Goal: Contribute content: Contribute content

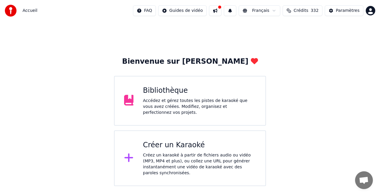
click at [166, 91] on div "Bibliothèque" at bounding box center [199, 91] width 113 height 10
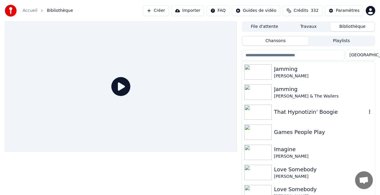
scroll to position [0, 0]
click at [293, 112] on div "That Hypnotizin' Boogie" at bounding box center [320, 112] width 93 height 8
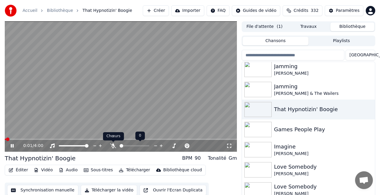
click at [114, 146] on icon at bounding box center [113, 146] width 6 height 5
click at [14, 149] on div "0:11 / 4:00" at bounding box center [121, 146] width 228 height 6
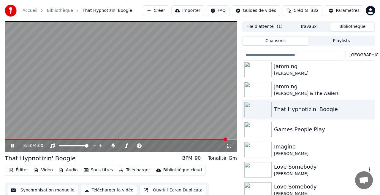
click at [292, 166] on div "Love Somebody" at bounding box center [320, 167] width 93 height 8
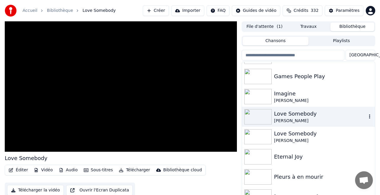
scroll to position [59, 0]
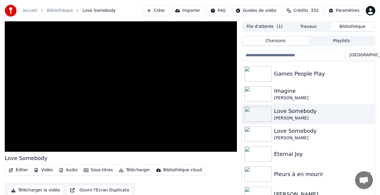
click at [280, 173] on div "Pleurs à en mourir" at bounding box center [320, 174] width 93 height 8
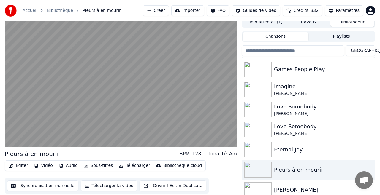
scroll to position [13, 0]
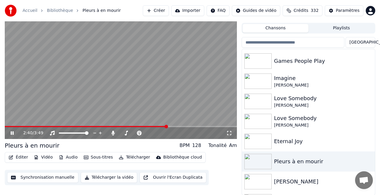
click at [164, 10] on button "Créer" at bounding box center [156, 10] width 26 height 11
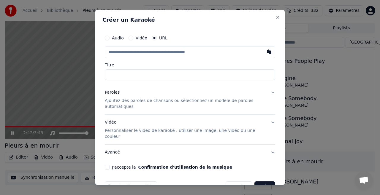
click at [110, 38] on div "Audio" at bounding box center [114, 38] width 19 height 5
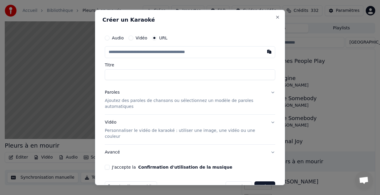
click at [112, 37] on label "Audio" at bounding box center [118, 38] width 12 height 4
click at [110, 37] on button "Audio" at bounding box center [107, 38] width 5 height 5
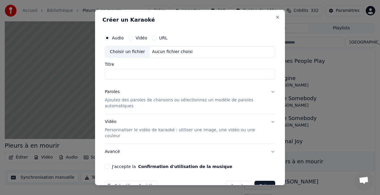
click at [131, 51] on div "Choisir un fichier" at bounding box center [127, 52] width 45 height 11
type input "**********"
click at [273, 92] on button "Paroles Ajoutez des paroles de chansons ou sélectionnez un modèle de paroles au…" at bounding box center [190, 99] width 170 height 30
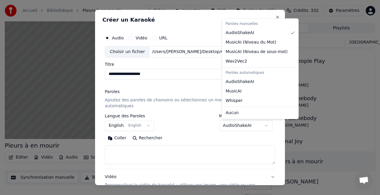
click at [257, 124] on body "**********" at bounding box center [190, 84] width 380 height 195
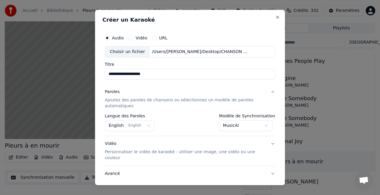
scroll to position [32, 0]
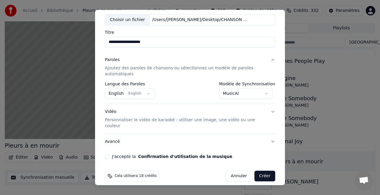
click at [109, 154] on div "J'accepte la Confirmation d'utilisation de la musique" at bounding box center [190, 156] width 170 height 5
click at [107, 154] on button "J'accepte la Confirmation d'utilisation de la musique" at bounding box center [107, 156] width 5 height 5
click at [265, 171] on button "Créer" at bounding box center [265, 176] width 21 height 11
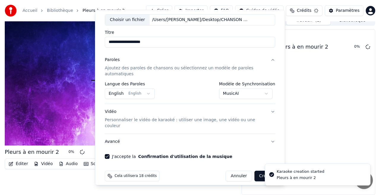
select select "**********"
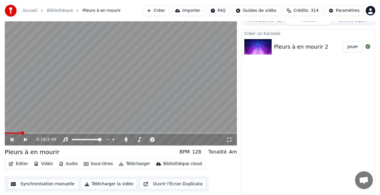
click at [20, 133] on span at bounding box center [121, 133] width 232 height 1
click at [34, 134] on span at bounding box center [121, 133] width 232 height 1
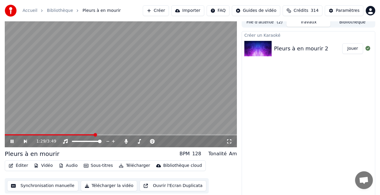
click at [95, 135] on span at bounding box center [121, 135] width 232 height 1
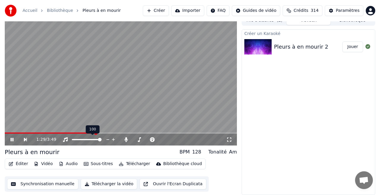
scroll to position [5, 0]
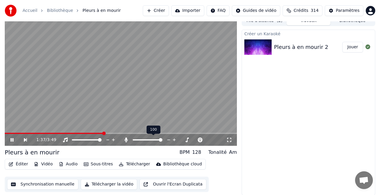
click at [126, 140] on icon at bounding box center [126, 140] width 3 height 5
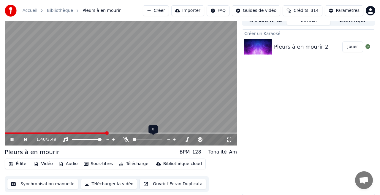
click at [126, 140] on icon at bounding box center [126, 140] width 6 height 5
click at [164, 10] on button "Créer" at bounding box center [156, 10] width 26 height 11
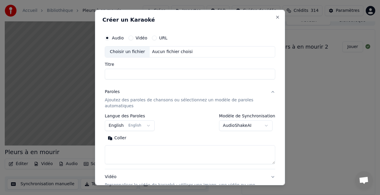
click at [127, 52] on div "Choisir un fichier" at bounding box center [127, 52] width 45 height 11
select select
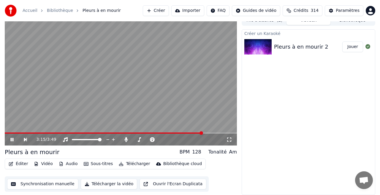
click at [12, 140] on icon at bounding box center [12, 140] width 3 height 4
click at [158, 9] on button "Créer" at bounding box center [156, 10] width 26 height 11
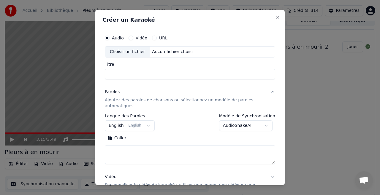
click at [116, 37] on label "Audio" at bounding box center [118, 38] width 12 height 4
click at [110, 37] on button "Audio" at bounding box center [107, 38] width 5 height 5
click at [134, 52] on div "Choisir un fichier" at bounding box center [127, 52] width 45 height 11
type input "**********"
click at [272, 92] on button "Paroles Ajoutez des paroles de chansons ou sélectionnez un modèle de paroles au…" at bounding box center [190, 99] width 170 height 30
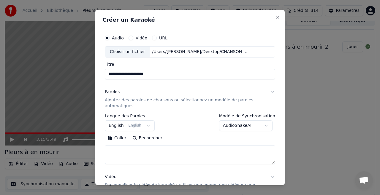
scroll to position [3, 0]
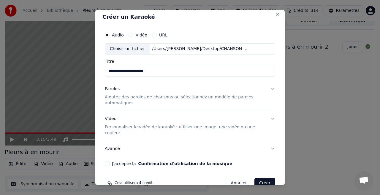
click at [273, 119] on button "Vidéo Personnaliser le vidéo de karaoké : utiliser une image, une vidéo ou une …" at bounding box center [190, 126] width 170 height 30
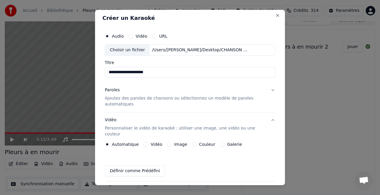
click at [272, 118] on button "Vidéo Personnaliser le vidéo de karaoké : utiliser une image, une vidéo ou une …" at bounding box center [190, 128] width 170 height 30
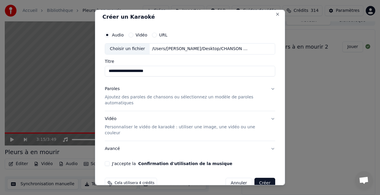
click at [272, 118] on button "Vidéo Personnaliser le vidéo de karaoké : utiliser une image, une vidéo ou une …" at bounding box center [190, 126] width 170 height 30
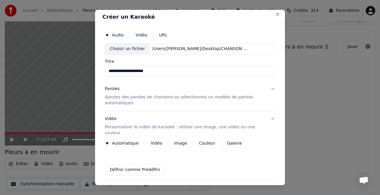
scroll to position [2, 0]
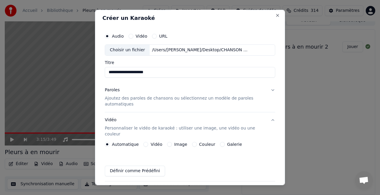
click at [272, 118] on button "Vidéo Personnaliser le vidéo de karaoké : utiliser une image, une vidéo ou une …" at bounding box center [190, 128] width 170 height 30
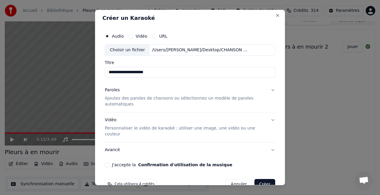
click at [272, 91] on button "Paroles Ajoutez des paroles de chansons ou sélectionnez un modèle de paroles au…" at bounding box center [190, 98] width 170 height 30
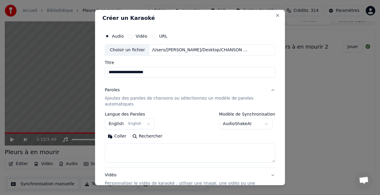
click at [272, 90] on button "Paroles Ajoutez des paroles de chansons ou sélectionnez un modèle de paroles au…" at bounding box center [190, 98] width 170 height 30
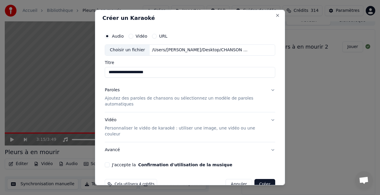
click at [272, 90] on button "Paroles Ajoutez des paroles de chansons ou sélectionnez un modèle de paroles au…" at bounding box center [190, 98] width 170 height 30
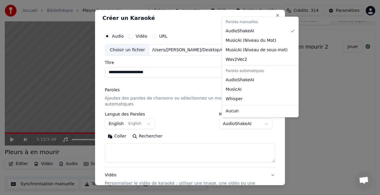
click at [250, 125] on body "**********" at bounding box center [190, 91] width 380 height 195
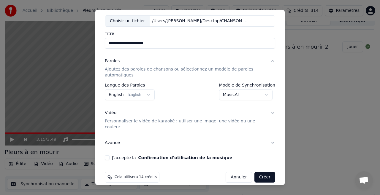
scroll to position [32, 0]
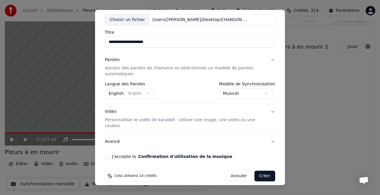
click at [105, 154] on button "J'accepte la Confirmation d'utilisation de la musique" at bounding box center [107, 156] width 5 height 5
click at [269, 171] on button "Créer" at bounding box center [265, 176] width 21 height 11
select select "**********"
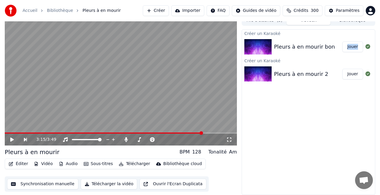
click at [352, 46] on button "Jouer" at bounding box center [352, 47] width 21 height 11
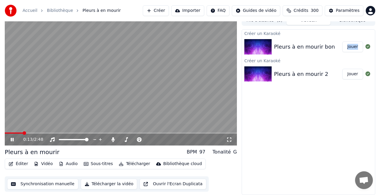
click at [102, 163] on button "Sous-titres" at bounding box center [98, 164] width 34 height 8
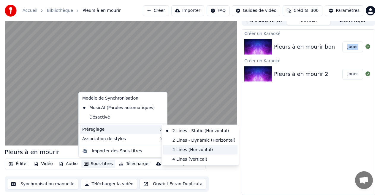
click at [196, 150] on div "4 Lines (Horizontal)" at bounding box center [200, 150] width 75 height 10
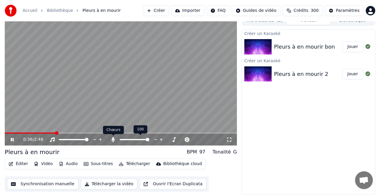
click at [113, 140] on icon at bounding box center [113, 140] width 3 height 5
click at [113, 140] on icon at bounding box center [113, 140] width 6 height 5
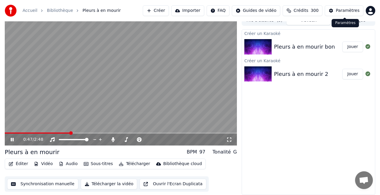
click at [347, 11] on div "Paramètres" at bounding box center [348, 11] width 24 height 6
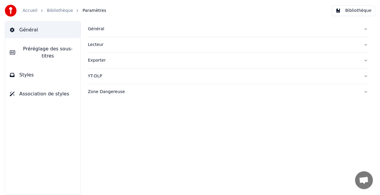
click at [352, 13] on button "Bibliothèque" at bounding box center [353, 10] width 43 height 11
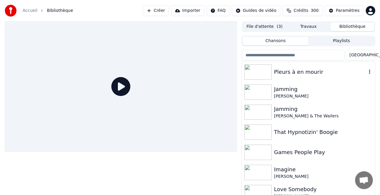
click at [299, 74] on div "Pleurs à en mourir" at bounding box center [320, 72] width 93 height 8
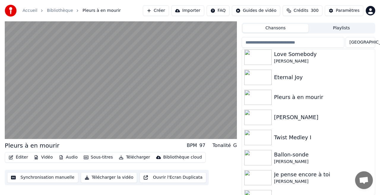
scroll to position [149, 0]
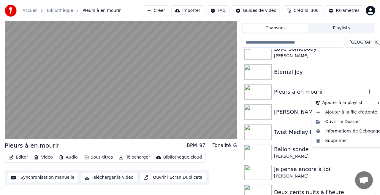
click at [370, 91] on icon "button" at bounding box center [369, 92] width 1 height 4
click at [338, 140] on div "Supprimer" at bounding box center [349, 141] width 70 height 10
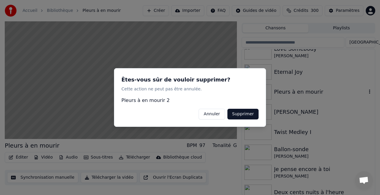
click at [241, 112] on button "Supprimer" at bounding box center [243, 114] width 31 height 11
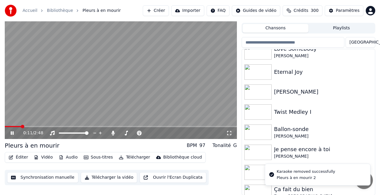
click at [163, 11] on button "Créer" at bounding box center [156, 10] width 26 height 11
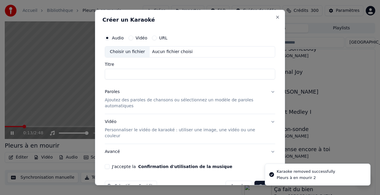
click at [118, 37] on label "Audio" at bounding box center [118, 38] width 12 height 4
click at [110, 37] on button "Audio" at bounding box center [107, 38] width 5 height 5
click at [124, 52] on div "Choisir un fichier" at bounding box center [127, 52] width 45 height 11
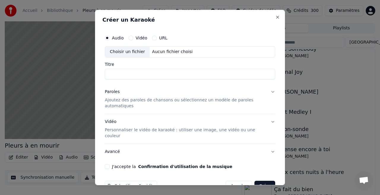
type input "**********"
click at [271, 121] on button "Vidéo Personnaliser le vidéo de karaoké : utiliser une image, une vidéo ou une …" at bounding box center [190, 129] width 170 height 30
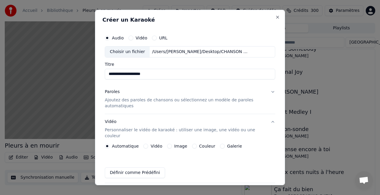
click at [272, 92] on button "Paroles Ajoutez des paroles de chansons ou sélectionnez un modèle de paroles au…" at bounding box center [190, 99] width 170 height 30
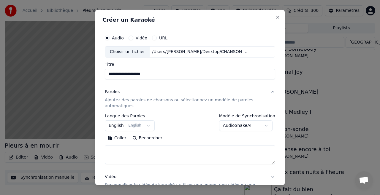
click at [253, 125] on body "**********" at bounding box center [190, 84] width 380 height 195
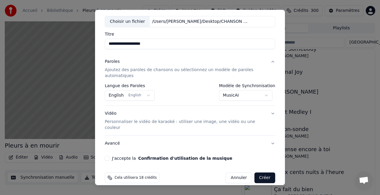
scroll to position [32, 0]
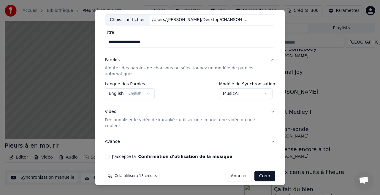
click at [105, 154] on button "J'accepte la Confirmation d'utilisation de la musique" at bounding box center [107, 156] width 5 height 5
click at [265, 172] on button "Créer" at bounding box center [265, 176] width 21 height 11
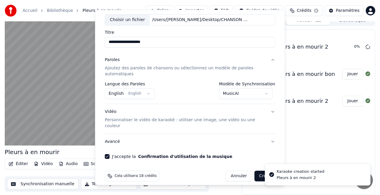
select select "**********"
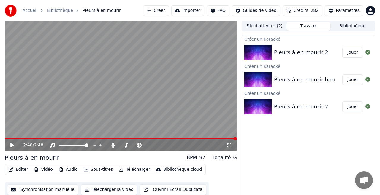
scroll to position [6, 0]
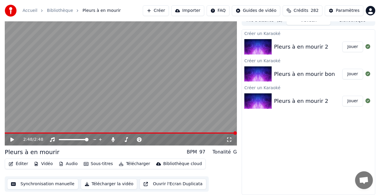
click at [351, 47] on button "Jouer" at bounding box center [352, 47] width 21 height 11
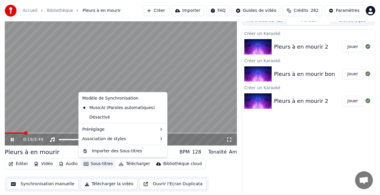
click at [98, 165] on button "Sous-titres" at bounding box center [98, 164] width 34 height 8
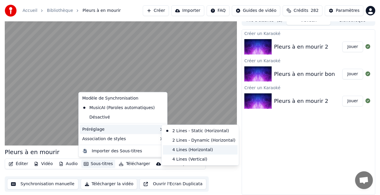
click at [198, 149] on div "4 Lines (Horizontal)" at bounding box center [200, 150] width 75 height 10
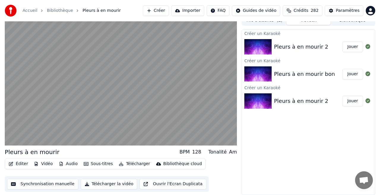
click at [304, 108] on div "Pleurs à en mourir 2 Jouer" at bounding box center [308, 101] width 133 height 20
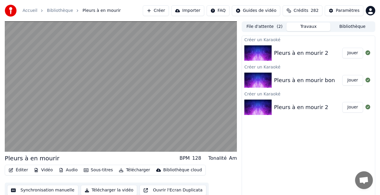
click at [356, 28] on button "Bibliothèque" at bounding box center [353, 27] width 44 height 9
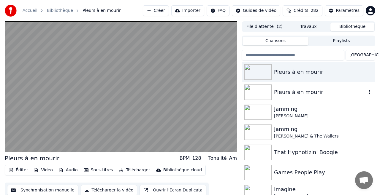
click at [296, 93] on div "Pleurs à en mourir" at bounding box center [320, 92] width 93 height 8
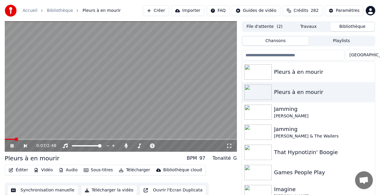
click at [83, 139] on div "0:07 / 2:48" at bounding box center [121, 86] width 232 height 131
click at [14, 146] on icon at bounding box center [16, 146] width 13 height 5
click at [14, 145] on icon at bounding box center [16, 146] width 13 height 5
click at [162, 10] on button "Créer" at bounding box center [156, 10] width 26 height 11
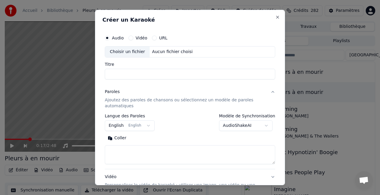
click at [132, 52] on div "Choisir un fichier" at bounding box center [127, 52] width 45 height 11
type input "**********"
click at [273, 92] on button "Paroles Ajoutez des paroles de chansons ou sélectionnez un modèle de paroles au…" at bounding box center [190, 99] width 170 height 30
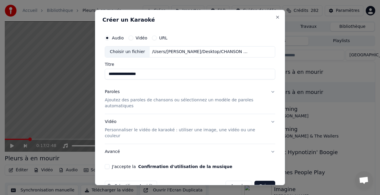
click at [272, 121] on button "Vidéo Personnaliser le vidéo de karaoké : utiliser une image, une vidéo ou une …" at bounding box center [190, 129] width 170 height 30
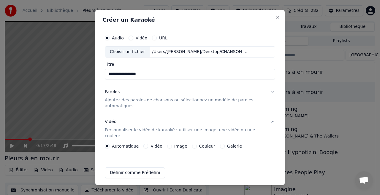
click at [271, 92] on button "Paroles Ajoutez des paroles de chansons ou sélectionnez un modèle de paroles au…" at bounding box center [190, 99] width 170 height 30
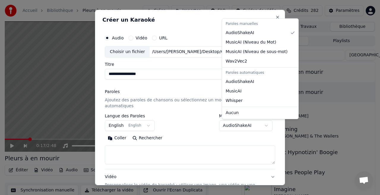
click at [248, 126] on body "**********" at bounding box center [190, 97] width 380 height 195
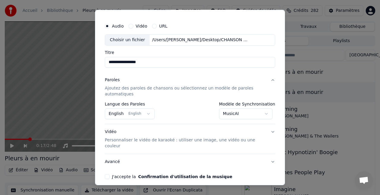
scroll to position [32, 0]
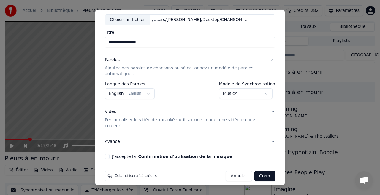
click at [108, 154] on button "J'accepte la Confirmation d'utilisation de la musique" at bounding box center [107, 156] width 5 height 5
click at [264, 171] on button "Créer" at bounding box center [265, 176] width 21 height 11
select select "**********"
select select
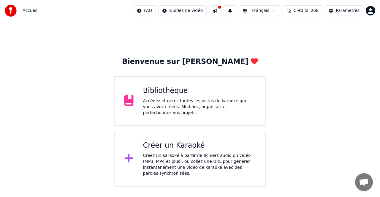
click at [168, 91] on div "Bibliothèque" at bounding box center [199, 91] width 113 height 10
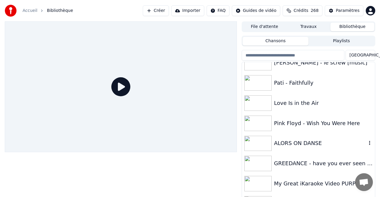
scroll to position [3038, 0]
click at [163, 11] on button "Créer" at bounding box center [156, 10] width 26 height 11
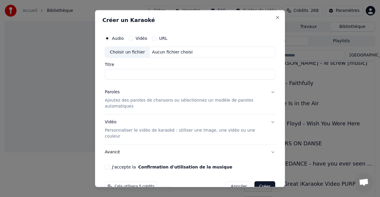
click at [128, 52] on div "Choisir un fichier" at bounding box center [127, 52] width 45 height 11
click at [127, 53] on div "Choisir un fichier" at bounding box center [127, 52] width 45 height 11
type input "**********"
click at [271, 92] on button "Paroles Ajoutez des paroles de chansons ou sélectionnez un modèle de paroles au…" at bounding box center [190, 99] width 170 height 30
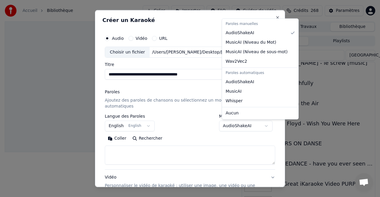
click at [247, 126] on body "**********" at bounding box center [190, 98] width 380 height 197
select select "**********"
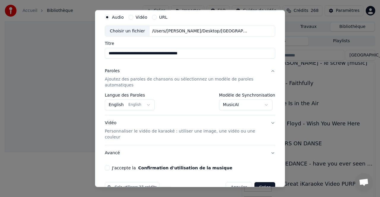
scroll to position [31, 0]
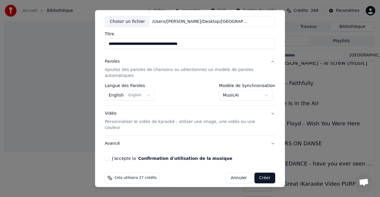
click at [109, 156] on button "J'accepte la Confirmation d'utilisation de la musique" at bounding box center [107, 158] width 5 height 5
click at [265, 173] on button "Créer" at bounding box center [265, 178] width 21 height 11
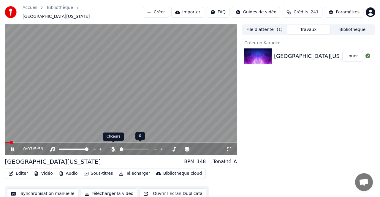
click at [113, 147] on icon at bounding box center [113, 149] width 6 height 5
click at [113, 147] on icon at bounding box center [113, 149] width 3 height 5
click at [113, 147] on icon at bounding box center [113, 149] width 6 height 5
click at [25, 142] on span at bounding box center [121, 142] width 232 height 1
click at [112, 147] on icon at bounding box center [113, 149] width 6 height 5
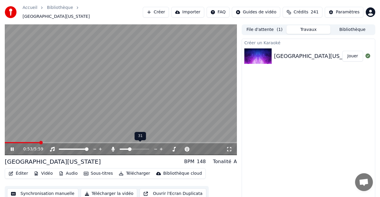
click at [105, 147] on div "0:53 / 5:59" at bounding box center [124, 149] width 203 height 6
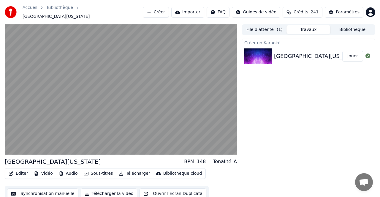
click at [48, 171] on button "Vidéo" at bounding box center [42, 173] width 23 height 8
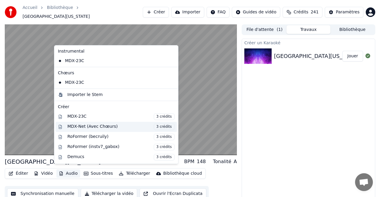
click at [94, 126] on div "MDX-Net (Avec Chœurs) 3 crédits" at bounding box center [120, 127] width 107 height 7
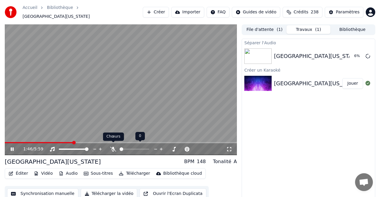
click at [114, 147] on icon at bounding box center [113, 149] width 6 height 5
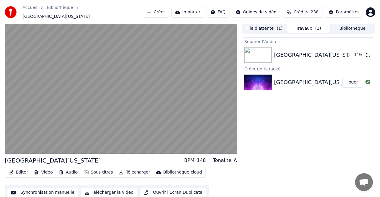
scroll to position [0, 0]
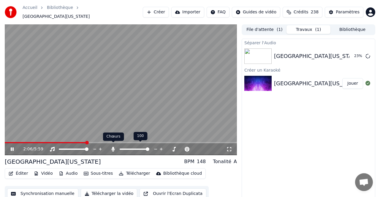
click at [113, 147] on icon at bounding box center [113, 149] width 3 height 5
click at [113, 147] on icon at bounding box center [113, 149] width 6 height 5
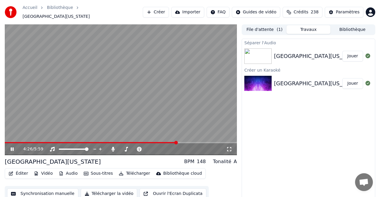
click at [12, 147] on icon at bounding box center [17, 149] width 14 height 5
click at [353, 53] on button "Jouer" at bounding box center [352, 56] width 21 height 11
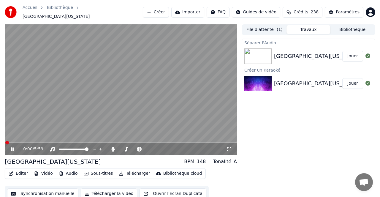
click at [26, 142] on span at bounding box center [121, 142] width 232 height 1
click at [39, 142] on span at bounding box center [121, 142] width 232 height 1
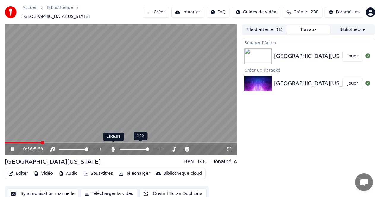
click at [113, 147] on icon at bounding box center [113, 149] width 3 height 5
click at [63, 142] on span at bounding box center [121, 142] width 232 height 1
click at [113, 147] on icon at bounding box center [113, 149] width 6 height 5
click at [113, 147] on icon at bounding box center [113, 149] width 3 height 5
click at [113, 147] on icon at bounding box center [113, 149] width 6 height 5
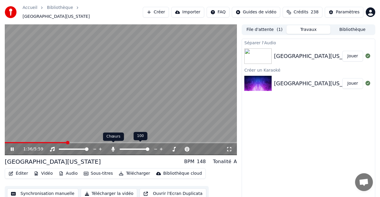
click at [114, 147] on icon at bounding box center [113, 149] width 6 height 5
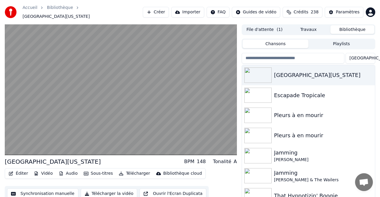
click at [354, 26] on button "Bibliothèque" at bounding box center [353, 29] width 44 height 9
click at [300, 93] on div "Escapade Tropicale" at bounding box center [320, 95] width 93 height 8
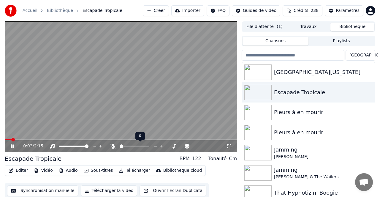
click at [113, 145] on icon at bounding box center [113, 146] width 6 height 5
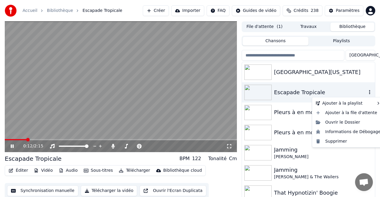
click at [371, 92] on icon "button" at bounding box center [370, 92] width 6 height 5
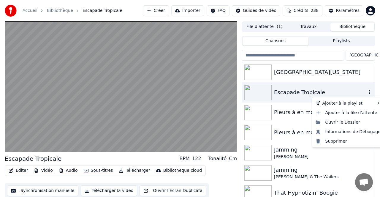
click at [371, 92] on icon "button" at bounding box center [370, 92] width 6 height 5
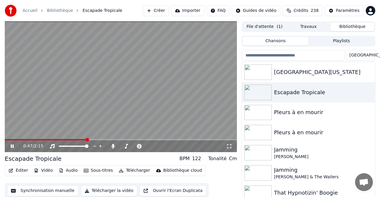
click at [161, 9] on button "Créer" at bounding box center [156, 10] width 26 height 11
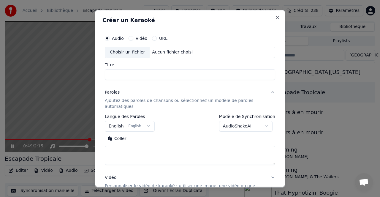
click at [129, 52] on div "Choisir un fichier" at bounding box center [127, 52] width 45 height 11
type input "**********"
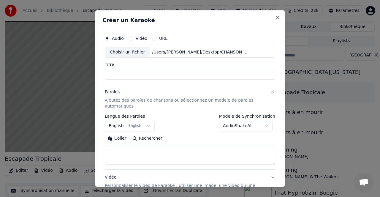
select select
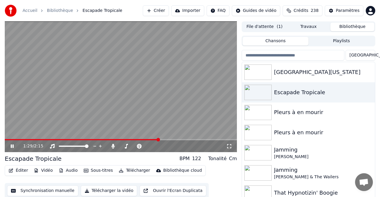
click at [88, 113] on video at bounding box center [121, 86] width 232 height 131
click at [160, 10] on button "Créer" at bounding box center [156, 10] width 26 height 11
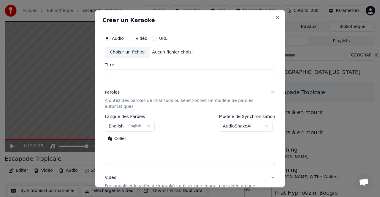
click at [129, 51] on div "Choisir un fichier" at bounding box center [127, 52] width 45 height 11
type input "**********"
click at [271, 91] on button "Paroles Ajoutez des paroles de chansons ou sélectionnez un modèle de paroles au…" at bounding box center [190, 99] width 170 height 30
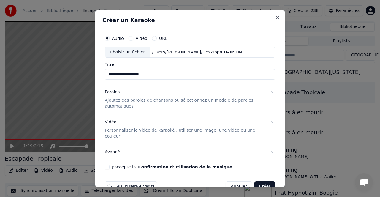
click at [271, 91] on button "Paroles Ajoutez des paroles de chansons ou sélectionnez un modèle de paroles au…" at bounding box center [190, 99] width 170 height 30
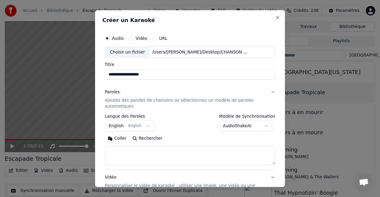
click at [268, 124] on body "**********" at bounding box center [190, 98] width 380 height 197
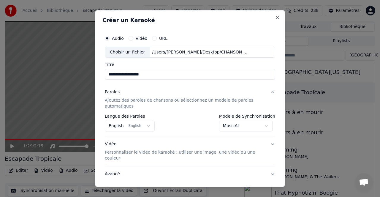
scroll to position [31, 0]
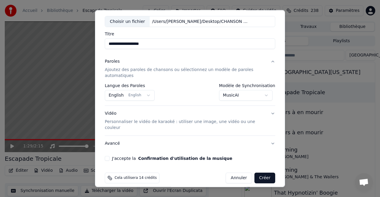
click at [106, 156] on button "J'accepte la Confirmation d'utilisation de la musique" at bounding box center [107, 158] width 5 height 5
click at [264, 173] on button "Créer" at bounding box center [265, 178] width 21 height 11
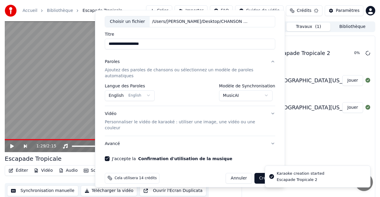
select select "**********"
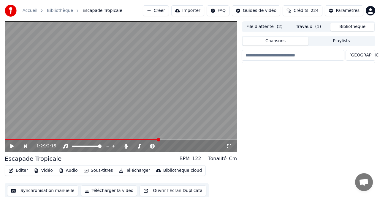
click at [346, 28] on button "Bibliothèque" at bounding box center [353, 27] width 44 height 9
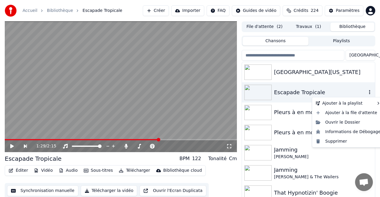
click at [370, 92] on icon "button" at bounding box center [369, 92] width 1 height 4
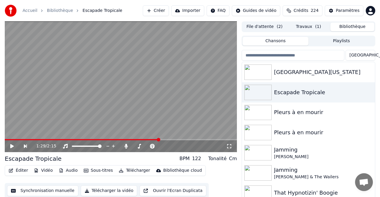
click at [265, 27] on button "File d'attente ( 2 )" at bounding box center [265, 27] width 44 height 9
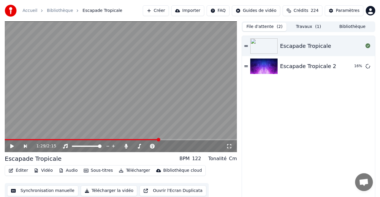
scroll to position [0, 0]
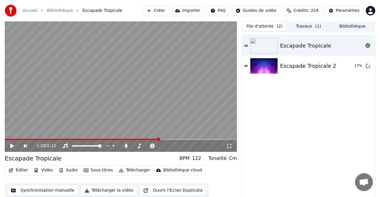
click at [366, 182] on span "Ouvrir le chat" at bounding box center [364, 183] width 10 height 8
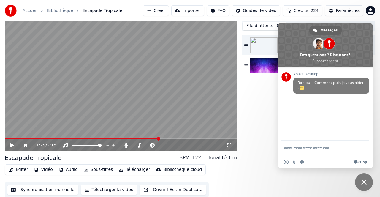
scroll to position [0, 0]
type textarea "**********"
click at [160, 8] on button "Créer" at bounding box center [156, 10] width 26 height 11
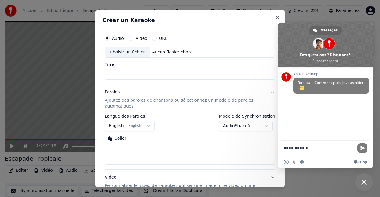
click at [134, 53] on div "Choisir un fichier" at bounding box center [127, 52] width 45 height 11
type input "**********"
click at [272, 92] on button "Paroles Ajoutez des paroles de chansons ou sélectionnez un modèle de paroles au…" at bounding box center [190, 99] width 170 height 30
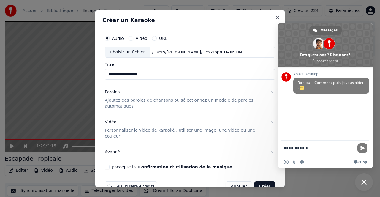
click at [271, 121] on button "Vidéo Personnaliser le vidéo de karaoké : utiliser une image, une vidéo ou une …" at bounding box center [190, 129] width 170 height 30
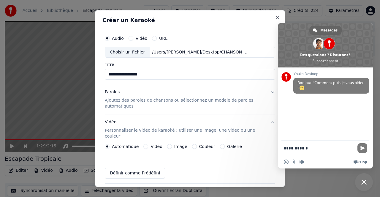
click at [272, 91] on button "Paroles Ajoutez des paroles de chansons ou sélectionnez un modèle de paroles au…" at bounding box center [190, 99] width 170 height 30
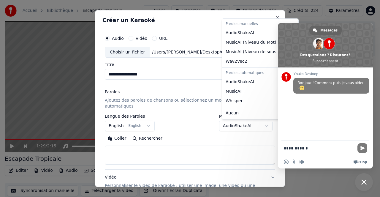
click at [249, 123] on body "**********" at bounding box center [190, 98] width 380 height 197
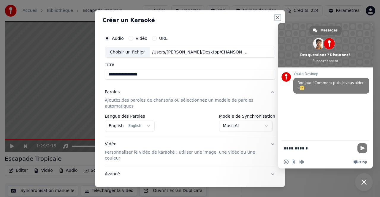
click at [277, 16] on button "Close" at bounding box center [277, 17] width 5 height 5
select select "**********"
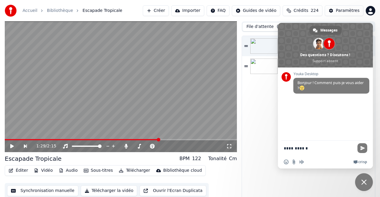
click at [190, 10] on button "Importer" at bounding box center [187, 10] width 33 height 11
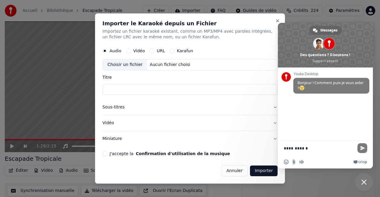
click at [153, 50] on button "URL" at bounding box center [152, 51] width 5 height 5
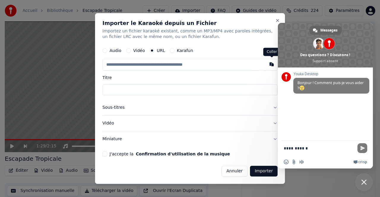
click at [272, 65] on button "button" at bounding box center [272, 64] width 12 height 11
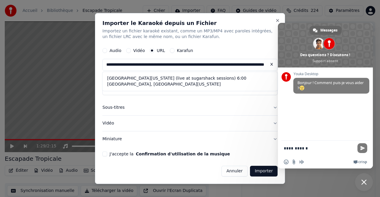
click at [106, 153] on button "J'accepte la Confirmation d'utilisation de la musique" at bounding box center [104, 153] width 5 height 5
click at [275, 106] on button "Sous-titres" at bounding box center [189, 107] width 175 height 15
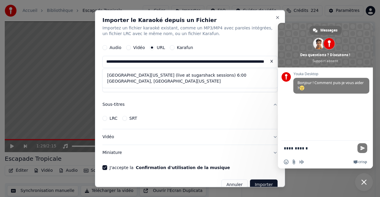
click at [275, 104] on button "Sous-titres" at bounding box center [189, 104] width 175 height 15
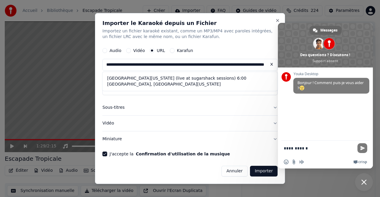
click at [274, 122] on button "Vidéo" at bounding box center [189, 123] width 175 height 15
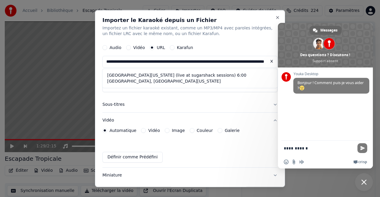
click at [273, 119] on button "Vidéo" at bounding box center [189, 120] width 175 height 15
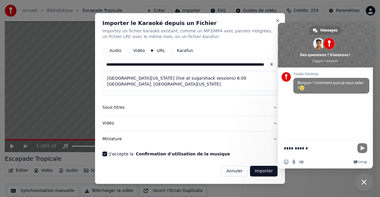
type input "**********"
click at [277, 20] on button "Close" at bounding box center [277, 20] width 5 height 5
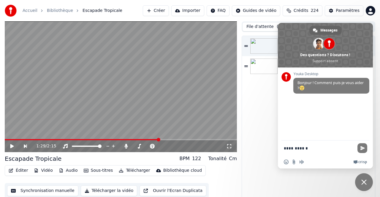
click at [309, 149] on textarea "**********" at bounding box center [319, 147] width 71 height 15
type textarea "*"
click at [319, 120] on div "Youka Desktop Bonjour ! Comment puis-je vous aider ?" at bounding box center [325, 103] width 95 height 73
click at [266, 104] on div "Escapade Tropicale Escapade Tropicale" at bounding box center [308, 119] width 133 height 167
click at [363, 179] on span "Fermer le chat" at bounding box center [363, 181] width 5 height 5
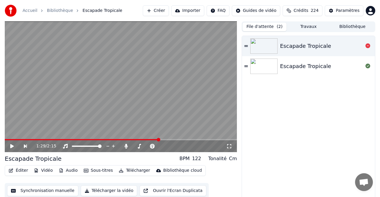
click at [312, 47] on div "Escapade Tropicale" at bounding box center [305, 46] width 51 height 8
click at [297, 65] on div "Escapade Tropicale" at bounding box center [305, 66] width 51 height 8
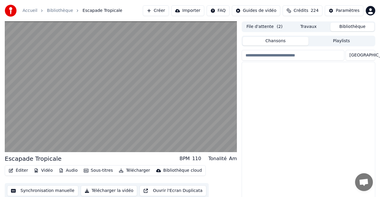
click at [346, 25] on button "Bibliothèque" at bounding box center [353, 27] width 44 height 9
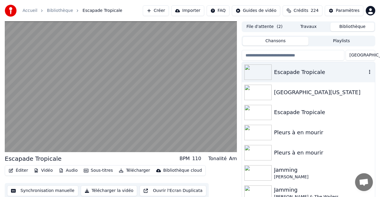
scroll to position [0, 0]
click at [305, 112] on div "Escapade Tropicale" at bounding box center [320, 112] width 93 height 8
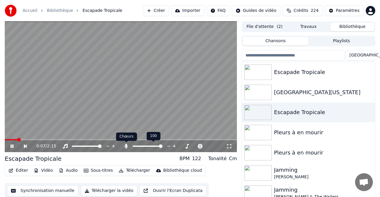
click at [125, 146] on icon at bounding box center [126, 146] width 3 height 5
click at [127, 141] on icon at bounding box center [126, 140] width 4 height 4
click at [126, 143] on span at bounding box center [126, 142] width 3 height 3
click at [127, 144] on icon at bounding box center [126, 146] width 6 height 5
